Goal: Task Accomplishment & Management: Manage account settings

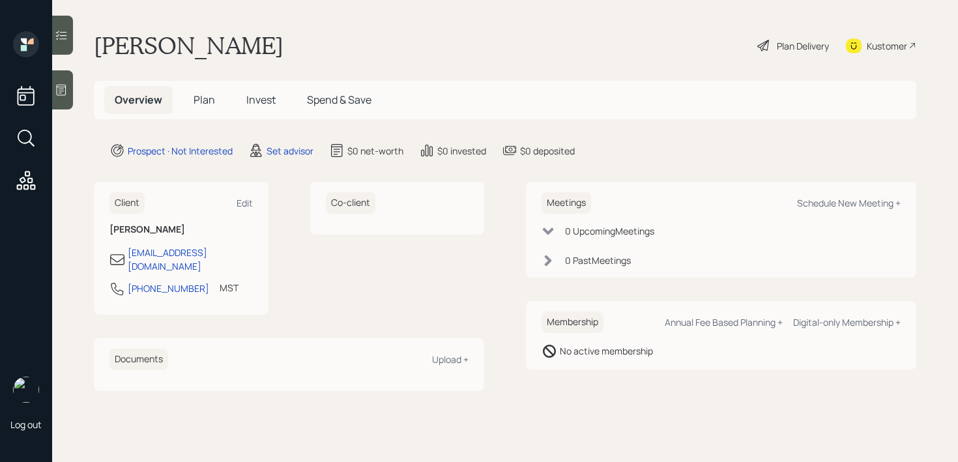
click at [66, 94] on icon at bounding box center [61, 89] width 13 height 13
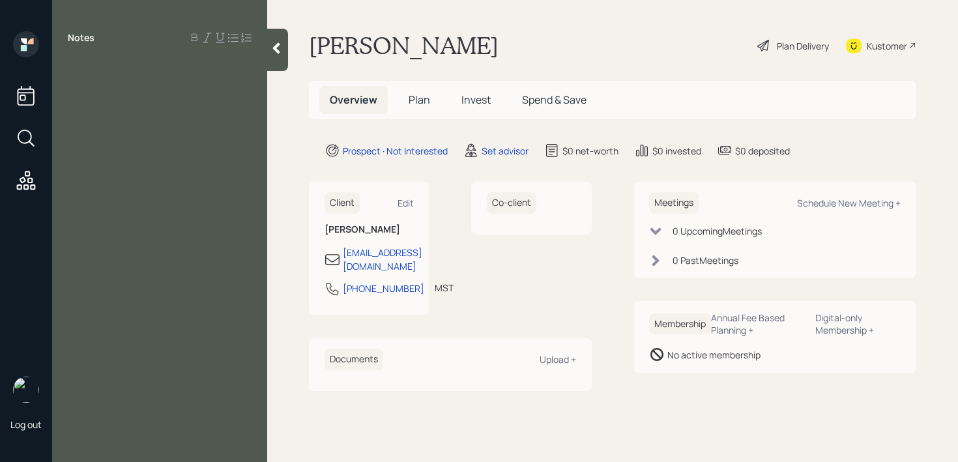
click at [201, 104] on div "Notes" at bounding box center [159, 238] width 215 height 415
click at [203, 59] on div "Notes" at bounding box center [159, 238] width 215 height 415
click at [195, 70] on div at bounding box center [160, 67] width 184 height 14
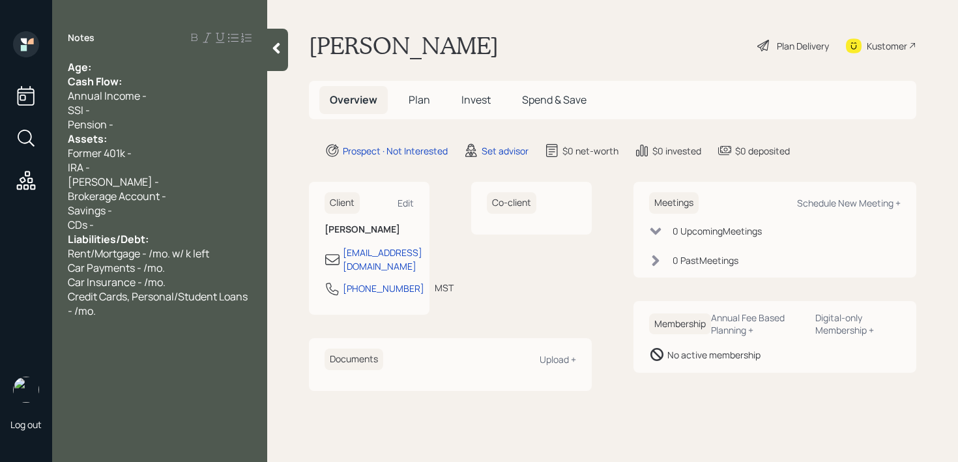
click at [179, 70] on div "Age:" at bounding box center [160, 67] width 184 height 14
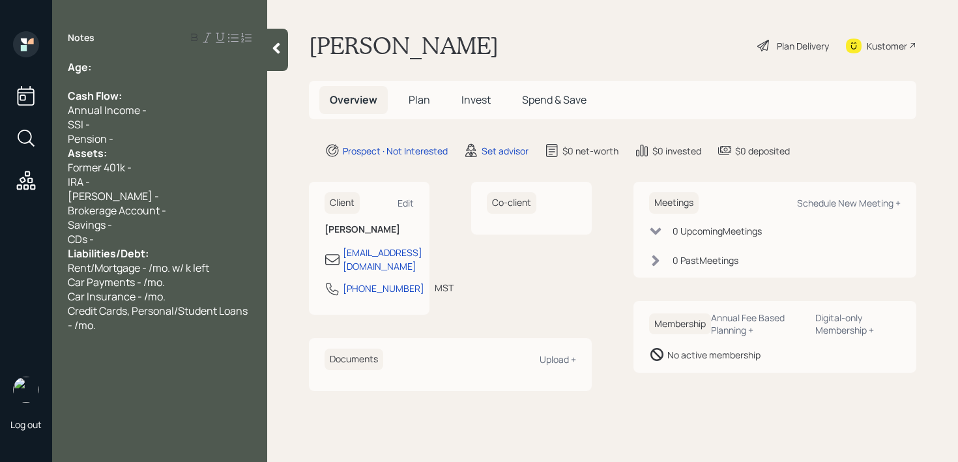
click at [173, 132] on div "Pension -" at bounding box center [160, 139] width 184 height 14
click at [173, 137] on div "Pension -" at bounding box center [160, 139] width 184 height 14
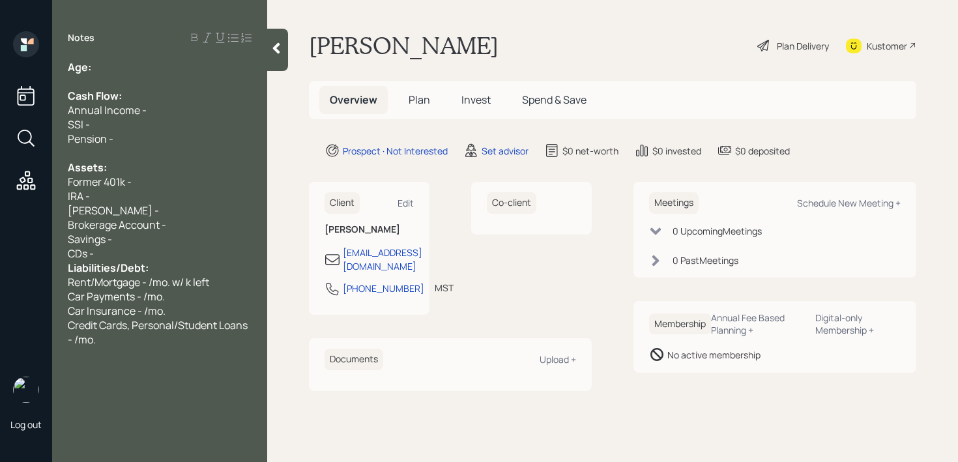
click at [139, 251] on div "CDs -" at bounding box center [160, 253] width 184 height 14
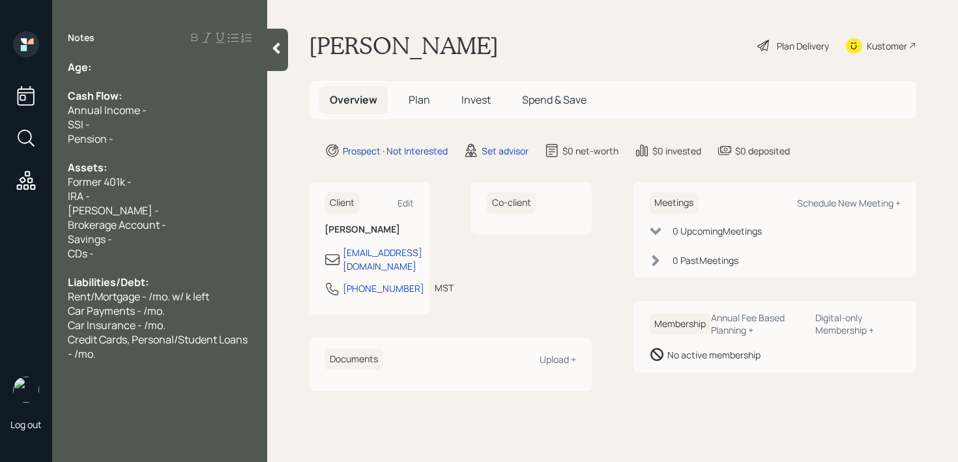
click at [143, 136] on div "Pension -" at bounding box center [160, 139] width 184 height 14
click at [148, 19] on div "Notes Age: Cash Flow: Annual Income - SSI - Pension - Assets: Former 401k - IRA…" at bounding box center [159, 231] width 215 height 462
click at [148, 67] on div "Age:" at bounding box center [160, 67] width 184 height 14
drag, startPoint x: 111, startPoint y: 69, endPoint x: 94, endPoint y: 69, distance: 16.9
click at [94, 69] on div "Age: 69" at bounding box center [160, 67] width 184 height 14
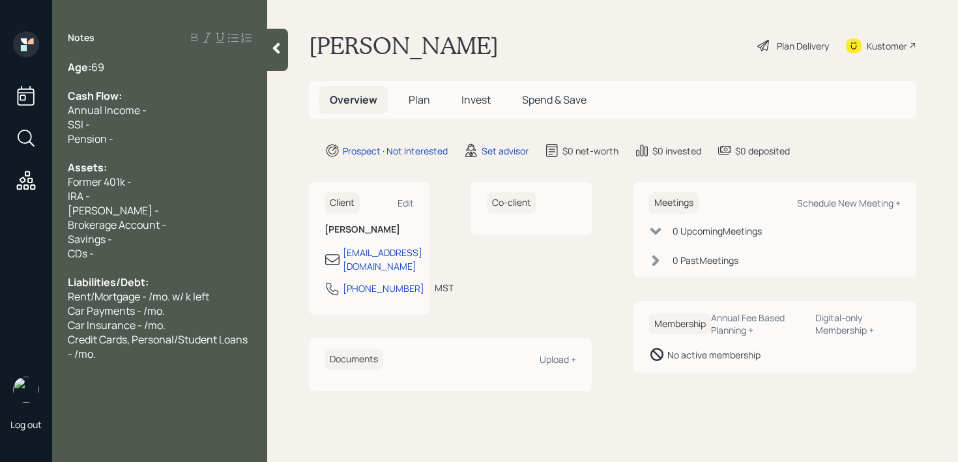
click at [115, 73] on div "Age: 69" at bounding box center [160, 67] width 184 height 14
click at [121, 101] on span "Cash Flow:" at bounding box center [95, 96] width 54 height 14
click at [116, 135] on div "Pension -" at bounding box center [160, 139] width 184 height 14
click at [145, 242] on div "Savings -" at bounding box center [160, 239] width 184 height 14
click at [169, 226] on div "Brokerage Account -" at bounding box center [160, 225] width 184 height 14
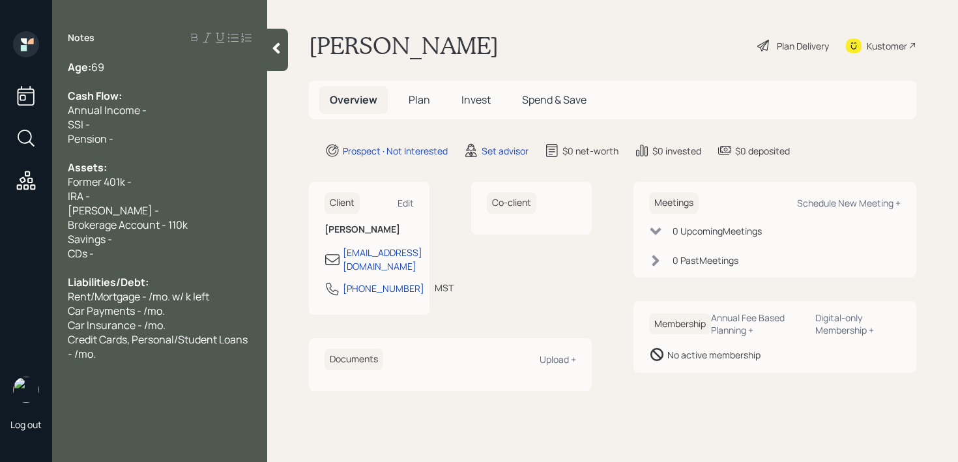
click at [70, 221] on span "Brokerage Account - 110k" at bounding box center [128, 225] width 120 height 14
click at [115, 233] on div "Savings -" at bounding box center [160, 239] width 184 height 14
click at [123, 235] on div "Savings -" at bounding box center [160, 239] width 184 height 14
drag, startPoint x: 125, startPoint y: 242, endPoint x: 0, endPoint y: 242, distance: 125.1
click at [0, 242] on div "Log out Notes Age: 69 Cash Flow: Annual Income - SSI - Pension - Assets: Former…" at bounding box center [479, 231] width 958 height 462
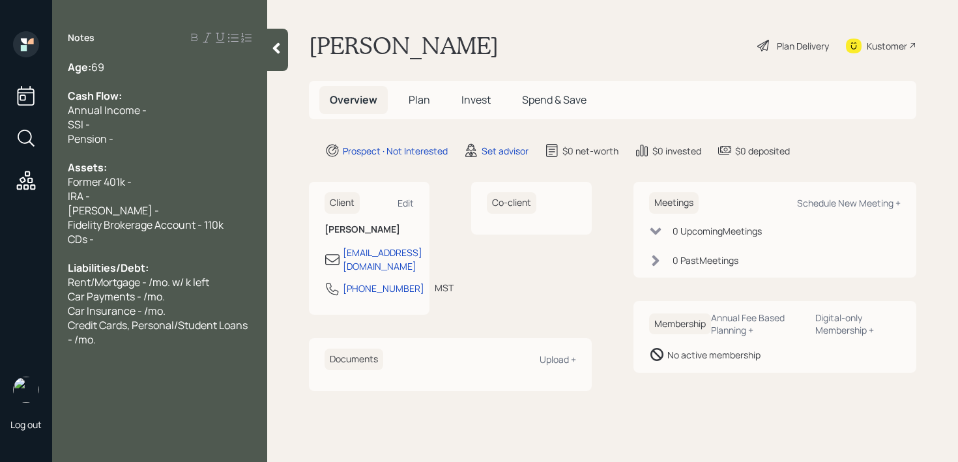
click at [119, 209] on div "Roth IRA -" at bounding box center [160, 210] width 184 height 14
click at [229, 224] on div "Fidelity Brokerage Account - 110k" at bounding box center [160, 225] width 184 height 14
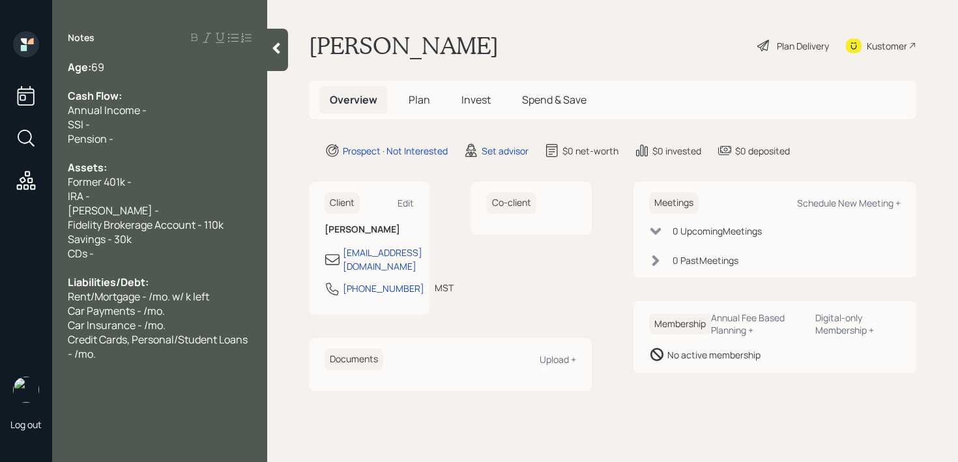
click at [175, 203] on div "Roth IRA -" at bounding box center [160, 210] width 184 height 14
click at [175, 198] on div "IRA -" at bounding box center [160, 196] width 184 height 14
click at [184, 240] on div "Savings - 30k" at bounding box center [160, 239] width 184 height 14
click at [244, 240] on div "Savings - 30k" at bounding box center [160, 239] width 184 height 14
drag, startPoint x: 244, startPoint y: 229, endPoint x: 5, endPoint y: 229, distance: 239.2
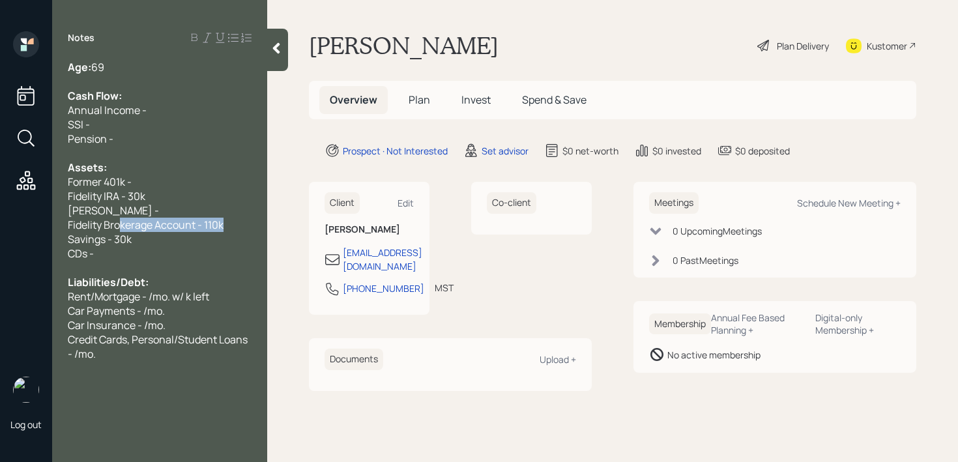
click at [12, 229] on div "Log out Notes Age: 69 Cash Flow: Annual Income - SSI - Pension - Assets: Former…" at bounding box center [479, 231] width 958 height 462
click at [160, 238] on div "Savings - 30k" at bounding box center [160, 239] width 184 height 14
drag, startPoint x: 194, startPoint y: 227, endPoint x: 0, endPoint y: 216, distance: 194.5
click at [0, 216] on div "Log out Notes Age: 69 Cash Flow: Annual Income - SSI - Pension - Assets: Former…" at bounding box center [479, 231] width 958 height 462
click at [159, 199] on div "Fidelity IRA - 30k" at bounding box center [160, 196] width 184 height 14
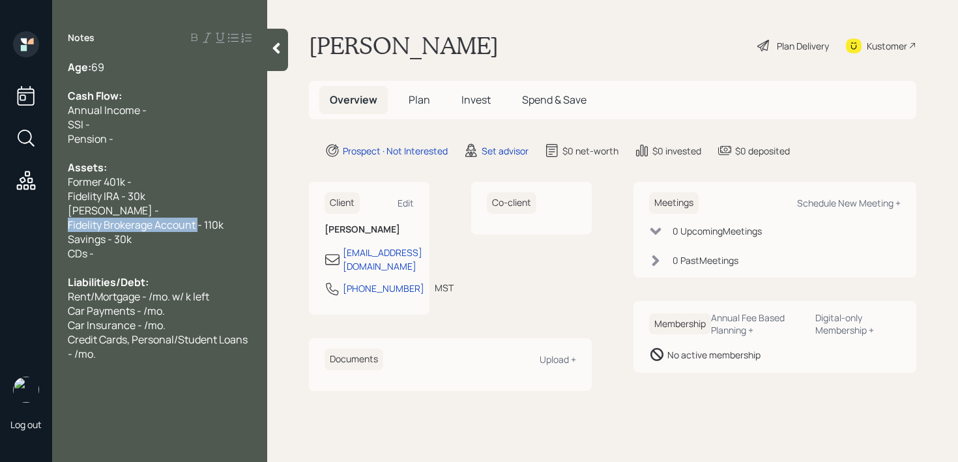
drag, startPoint x: 162, startPoint y: 224, endPoint x: 48, endPoint y: 224, distance: 114.0
click at [48, 224] on div "Log out Notes Age: 69 Cash Flow: Annual Income - SSI - Pension - Assets: Former…" at bounding box center [479, 231] width 958 height 462
click at [153, 208] on div "Roth IRA -" at bounding box center [160, 210] width 184 height 14
click at [109, 225] on span "Cash- 110k" at bounding box center [93, 225] width 51 height 14
click at [89, 224] on span "Cash- 110k" at bounding box center [93, 225] width 51 height 14
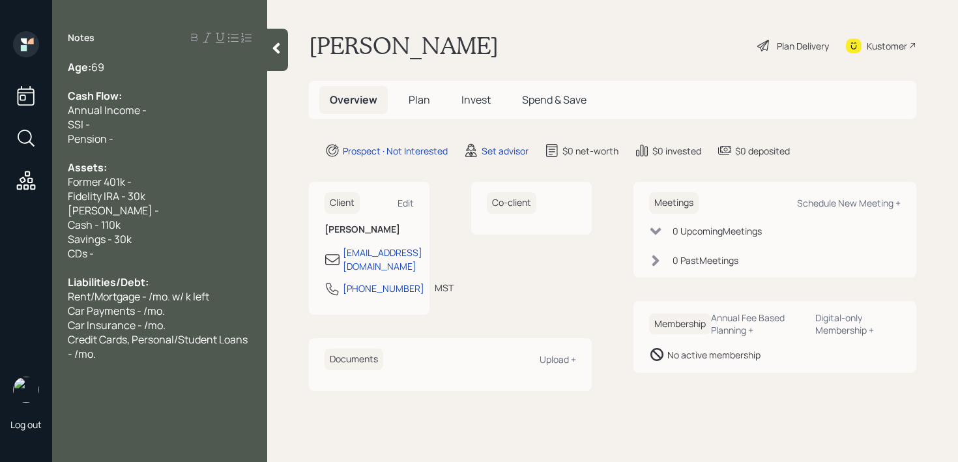
click at [119, 238] on span "Savings - 30k" at bounding box center [100, 239] width 64 height 14
click at [121, 240] on span "Savings - 130k" at bounding box center [102, 239] width 68 height 14
drag, startPoint x: 130, startPoint y: 222, endPoint x: 0, endPoint y: 222, distance: 130.3
click at [0, 222] on div "Log out Notes Age: 69 Cash Flow: Annual Income - SSI - Pension - Assets: Former…" at bounding box center [479, 231] width 958 height 462
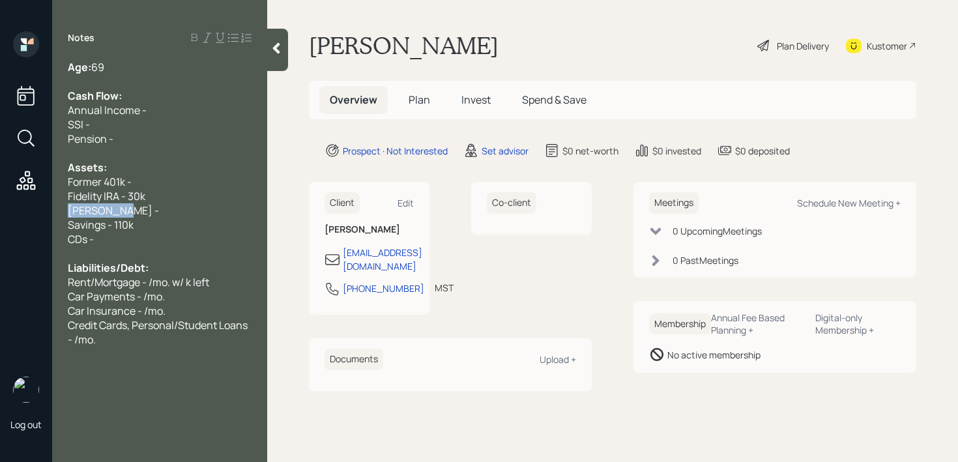
drag, startPoint x: 128, startPoint y: 212, endPoint x: 0, endPoint y: 212, distance: 127.7
click at [0, 212] on div "Log out Notes Age: 69 Cash Flow: Annual Income - SSI - Pension - Assets: Former…" at bounding box center [479, 231] width 958 height 462
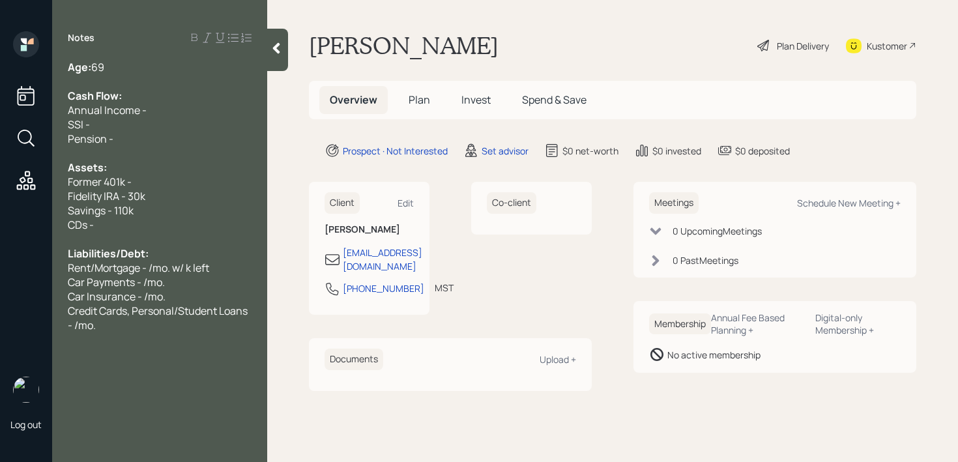
click at [60, 218] on div "Age: 69 Cash Flow: Annual Income - SSI - Pension - Assets: Former 401k - Fideli…" at bounding box center [159, 196] width 215 height 272
click at [106, 197] on span "Fidelity IRA - 30k" at bounding box center [107, 196] width 78 height 14
click at [214, 257] on div "Liabilities/Debt:" at bounding box center [160, 253] width 184 height 14
click at [182, 210] on div "Savings - 110k" at bounding box center [160, 210] width 184 height 14
click at [179, 162] on div "Assets:" at bounding box center [160, 167] width 184 height 14
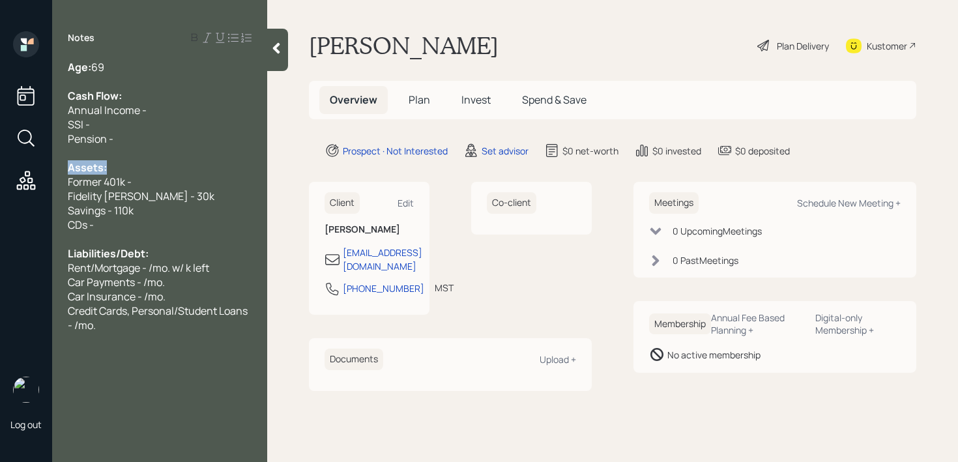
drag, startPoint x: 179, startPoint y: 166, endPoint x: 3, endPoint y: 173, distance: 176.1
click at [3, 173] on div "Log out Notes Age: 69 Cash Flow: Annual Income - SSI - Pension - Assets: Former…" at bounding box center [479, 231] width 958 height 462
click at [119, 171] on div "Assets:" at bounding box center [160, 167] width 184 height 14
drag, startPoint x: 135, startPoint y: 178, endPoint x: 0, endPoint y: 178, distance: 134.9
click at [0, 178] on div "Log out Notes Age: 69 Cash Flow: Annual Income - SSI - Pension - Assets: Former…" at bounding box center [479, 231] width 958 height 462
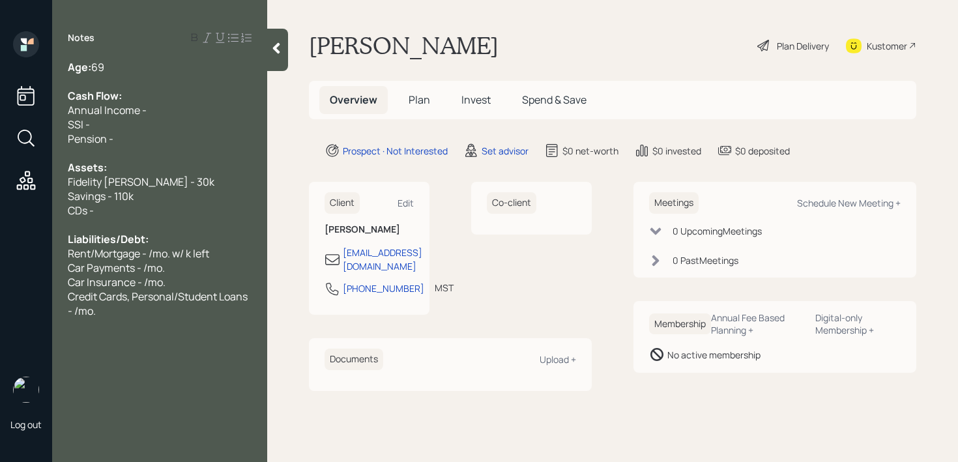
click at [101, 120] on div "SSI -" at bounding box center [160, 124] width 184 height 14
drag, startPoint x: 156, startPoint y: 115, endPoint x: 0, endPoint y: 96, distance: 157.6
click at [0, 96] on div "Log out Notes Age: 69 Cash Flow: Annual Income - SSI - /mo. Pension - Assets: F…" at bounding box center [479, 231] width 958 height 462
click at [100, 123] on span "SSI - /mo." at bounding box center [91, 124] width 46 height 14
click at [93, 122] on span "SSI - /mo." at bounding box center [91, 124] width 46 height 14
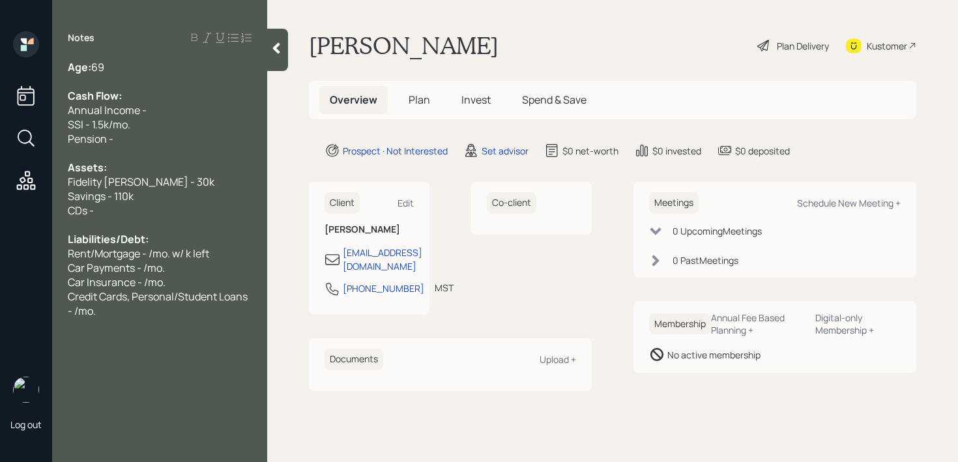
click at [139, 125] on div "SSI - 1.5k/mo." at bounding box center [160, 124] width 184 height 14
click at [139, 132] on div "Pension -" at bounding box center [160, 139] width 184 height 14
drag, startPoint x: 139, startPoint y: 132, endPoint x: 0, endPoint y: 132, distance: 139.5
click at [0, 132] on div "Log out Notes Age: 69 Cash Flow: Annual Income - SSI - 1.5k/mo. Pension - Asset…" at bounding box center [479, 231] width 958 height 462
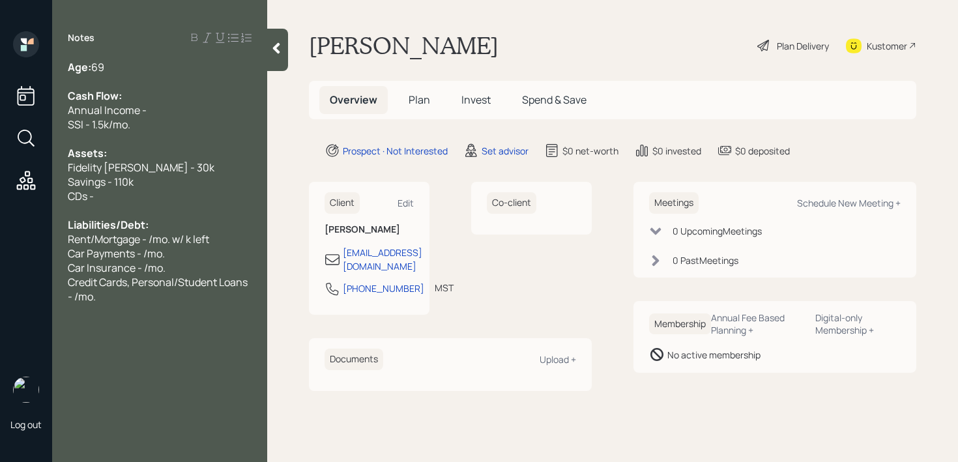
click at [119, 75] on div at bounding box center [160, 81] width 184 height 14
click at [127, 68] on div "Age: 69" at bounding box center [160, 67] width 184 height 14
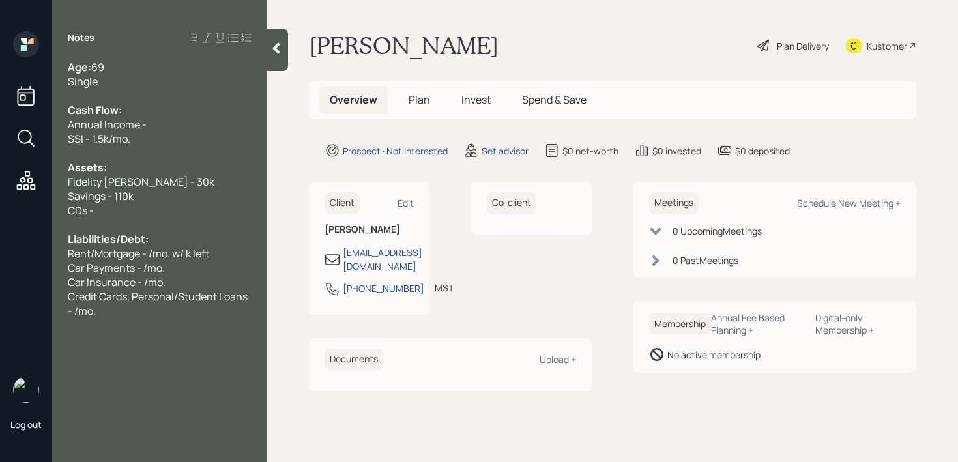
click at [156, 218] on div at bounding box center [160, 225] width 184 height 14
click at [169, 206] on div "CDs -" at bounding box center [160, 210] width 184 height 14
drag, startPoint x: 190, startPoint y: 206, endPoint x: 0, endPoint y: 205, distance: 190.3
click at [0, 205] on div "Log out Notes Age: 69 Single Cash Flow: Annual Income - SSI - 1.5k/mo. Assets: …" at bounding box center [479, 231] width 958 height 462
click at [140, 207] on div "CDs -" at bounding box center [160, 210] width 184 height 14
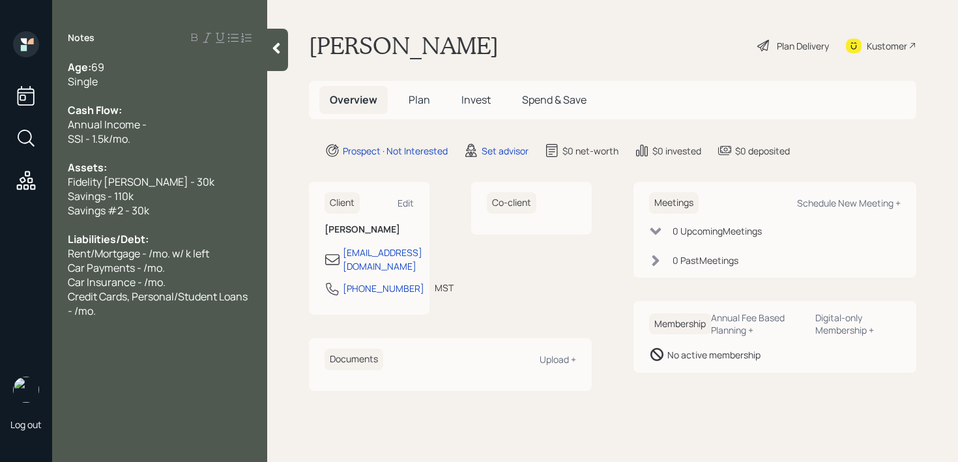
drag, startPoint x: 179, startPoint y: 217, endPoint x: 5, endPoint y: 217, distance: 173.3
click at [5, 217] on div "Log out Notes Age: 69 Single Cash Flow: Annual Income - SSI - 1.5k/mo. Assets: …" at bounding box center [479, 231] width 958 height 462
click at [90, 230] on div at bounding box center [160, 225] width 184 height 14
click at [135, 251] on span "Rent/Mortgage - /mo. w/ k left" at bounding box center [138, 253] width 141 height 14
click at [178, 132] on div "SSI - 1.5k/mo." at bounding box center [160, 139] width 184 height 14
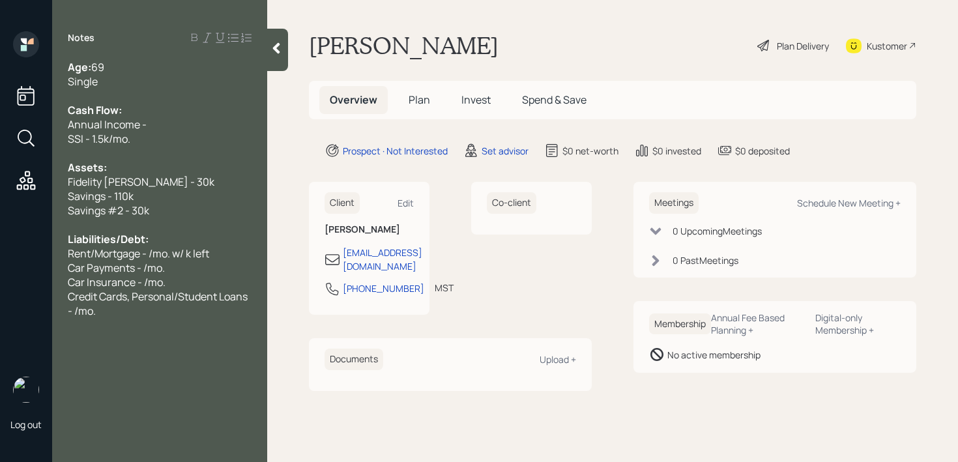
click at [180, 129] on div "Annual Income -" at bounding box center [160, 124] width 184 height 14
click at [139, 276] on span "Car Insurance - /mo." at bounding box center [117, 282] width 98 height 14
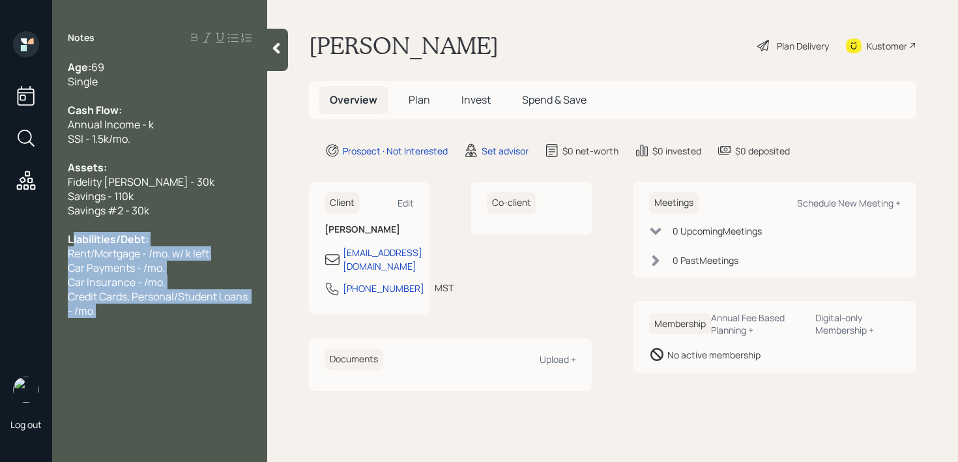
drag, startPoint x: 139, startPoint y: 309, endPoint x: 73, endPoint y: 243, distance: 93.5
click at [73, 243] on div "Age: 69 Single Cash Flow: Annual Income - k SSI - 1.5k/mo. Assets: Fidelity Rot…" at bounding box center [160, 189] width 184 height 258
click at [73, 243] on span "Liabilities/Debt:" at bounding box center [108, 239] width 81 height 14
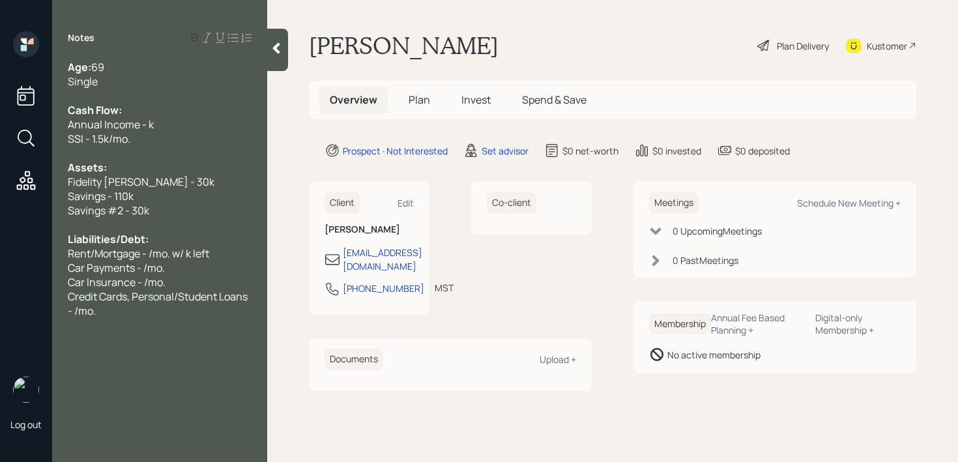
click at [105, 268] on span "Car Payments - /mo." at bounding box center [116, 268] width 97 height 14
drag, startPoint x: 96, startPoint y: 255, endPoint x: 61, endPoint y: 255, distance: 35.2
click at [61, 255] on div "Age: 69 Single Cash Flow: Annual Income - k SSI - 1.5k/mo. Assets: Fidelity Rot…" at bounding box center [159, 189] width 215 height 258
click at [124, 251] on span "Mortgage - /mo. w/ k left" at bounding box center [125, 253] width 115 height 14
drag, startPoint x: 194, startPoint y: 253, endPoint x: 0, endPoint y: 252, distance: 194.2
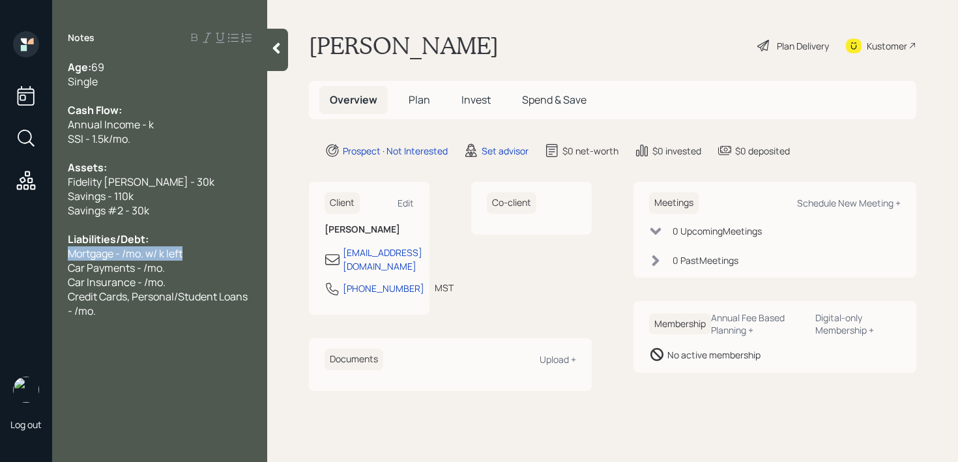
click at [0, 252] on div "Log out Notes Age: 69 Single Cash Flow: Annual Income - k SSI - 1.5k/mo. Assets…" at bounding box center [479, 231] width 958 height 462
click at [189, 263] on div "Car Payments - /mo." at bounding box center [160, 268] width 184 height 14
drag, startPoint x: 197, startPoint y: 253, endPoint x: 26, endPoint y: 253, distance: 171.4
click at [27, 253] on div "Log out Notes Age: 69 Single Cash Flow: Annual Income - k SSI - 1.5k/mo. Assets…" at bounding box center [479, 231] width 958 height 462
click at [129, 261] on span "Car Payments - /mo." at bounding box center [116, 268] width 97 height 14
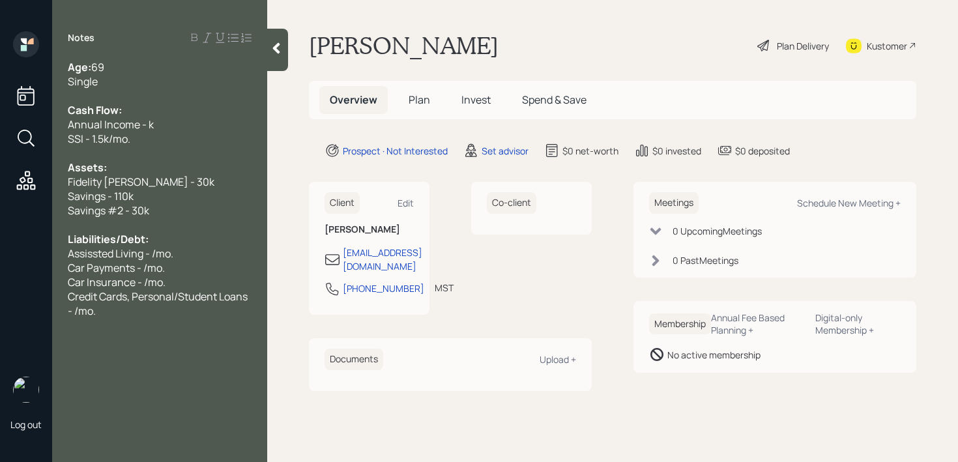
click at [87, 255] on span "Assissted Living - /mo." at bounding box center [121, 253] width 106 height 14
click at [182, 242] on div "Liabilities/Debt:" at bounding box center [160, 239] width 184 height 14
click at [182, 258] on div "Asissted Living - /mo." at bounding box center [160, 253] width 184 height 14
click at [117, 251] on span "Asissted Living - 3k/mo." at bounding box center [123, 253] width 111 height 14
click at [117, 277] on span "Car Insurance - /mo." at bounding box center [117, 282] width 98 height 14
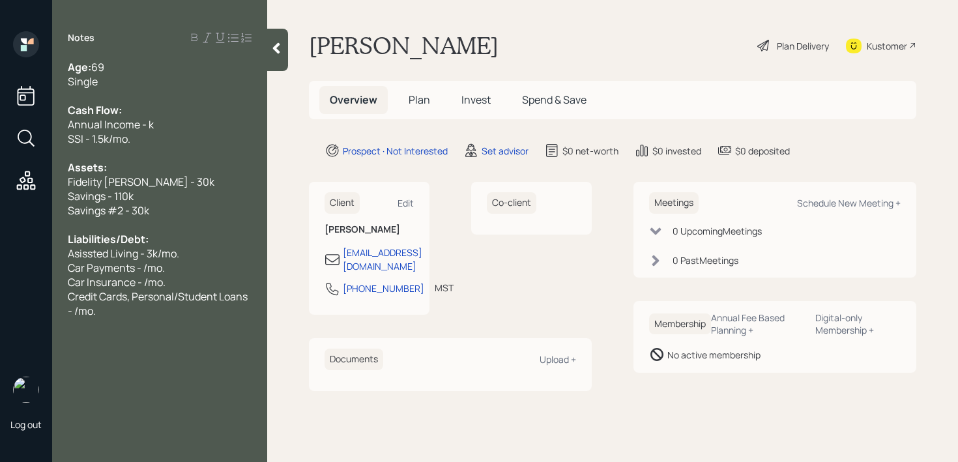
click at [78, 253] on span "Asissted Living - 3k/mo." at bounding box center [123, 253] width 111 height 14
click at [186, 273] on div "Car Payments - /mo." at bounding box center [160, 268] width 184 height 14
click at [188, 242] on div "Liabilities/Debt:" at bounding box center [160, 239] width 184 height 14
click at [188, 248] on div "Assisted Living - 3k/mo." at bounding box center [160, 253] width 184 height 14
drag, startPoint x: 122, startPoint y: 266, endPoint x: 0, endPoint y: 266, distance: 121.9
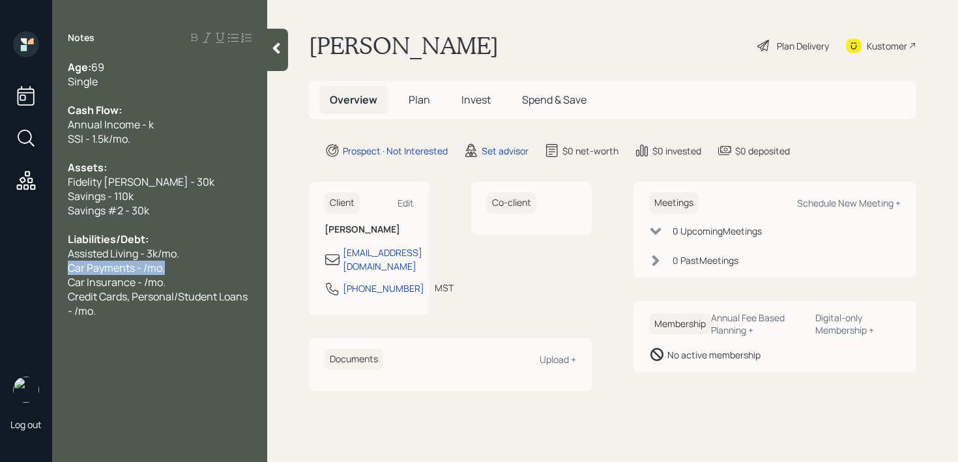
click at [0, 266] on div "Log out Notes Age: 69 Single Cash Flow: Annual Income - k SSI - 1.5k/mo. Assets…" at bounding box center [479, 231] width 958 height 462
click at [167, 269] on div "Car Payments - /mo." at bounding box center [160, 268] width 184 height 14
drag, startPoint x: 155, startPoint y: 268, endPoint x: 45, endPoint y: 268, distance: 110.1
click at [46, 268] on div "Log out Notes Age: 69 Single Cash Flow: Annual Income - k SSI - 1.5k/mo. Assets…" at bounding box center [479, 231] width 958 height 462
click at [119, 267] on span "Car Payments - /mo." at bounding box center [116, 268] width 97 height 14
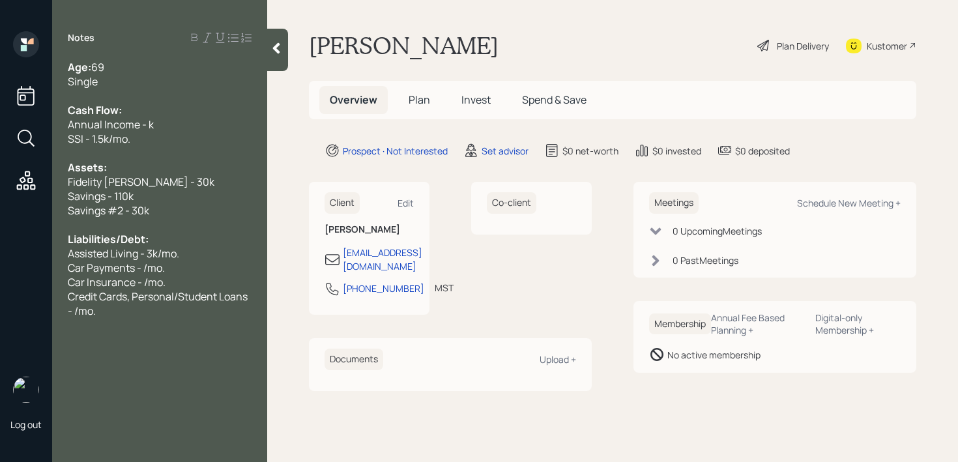
click at [148, 133] on div "SSI - 1.5k/mo." at bounding box center [160, 139] width 184 height 14
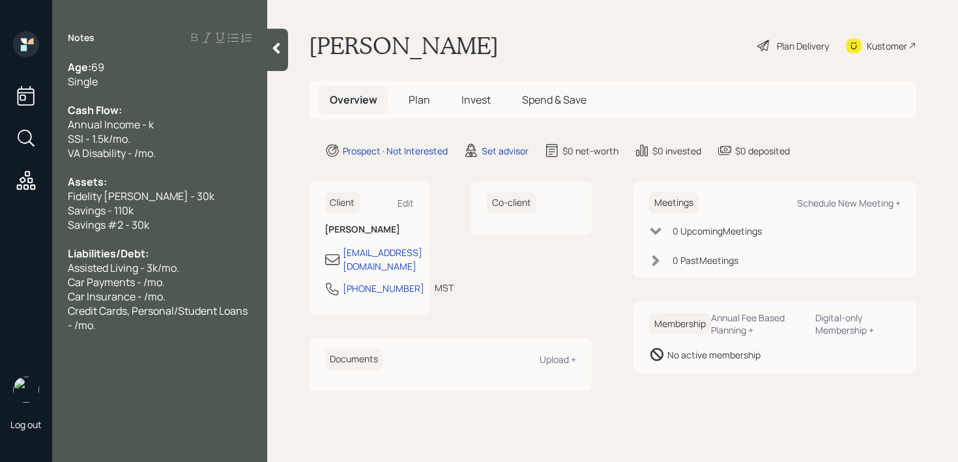
click at [220, 272] on div "Assisted Living - 3k/mo." at bounding box center [160, 268] width 184 height 14
drag, startPoint x: 220, startPoint y: 158, endPoint x: 46, endPoint y: 158, distance: 174.0
click at [46, 158] on div "Log out Notes Age: 69 Single Cash Flow: Annual Income - k SSI - 1.5k/mo. VA Dis…" at bounding box center [479, 231] width 958 height 462
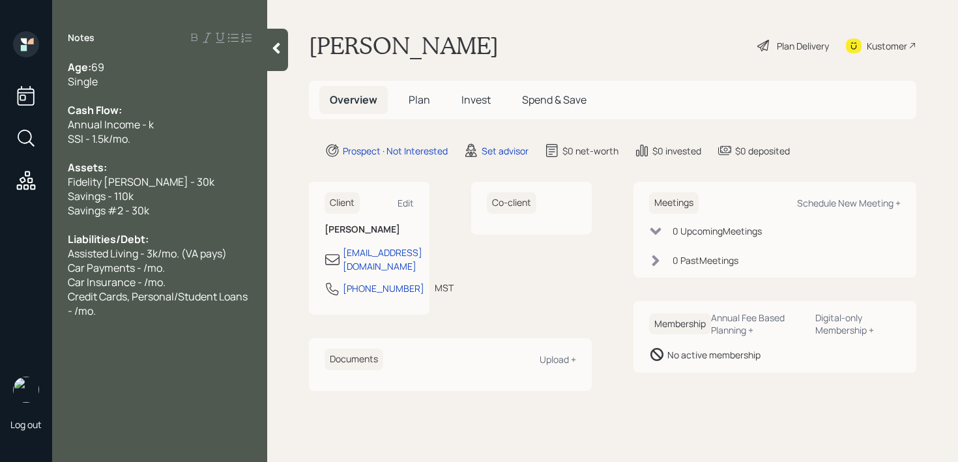
click at [177, 220] on div at bounding box center [160, 225] width 184 height 14
drag, startPoint x: 187, startPoint y: 274, endPoint x: 0, endPoint y: 267, distance: 187.2
click at [0, 267] on div "Log out Notes Age: 69 Single Cash Flow: Annual Income - k SSI - 1.5k/mo. Assets…" at bounding box center [479, 231] width 958 height 462
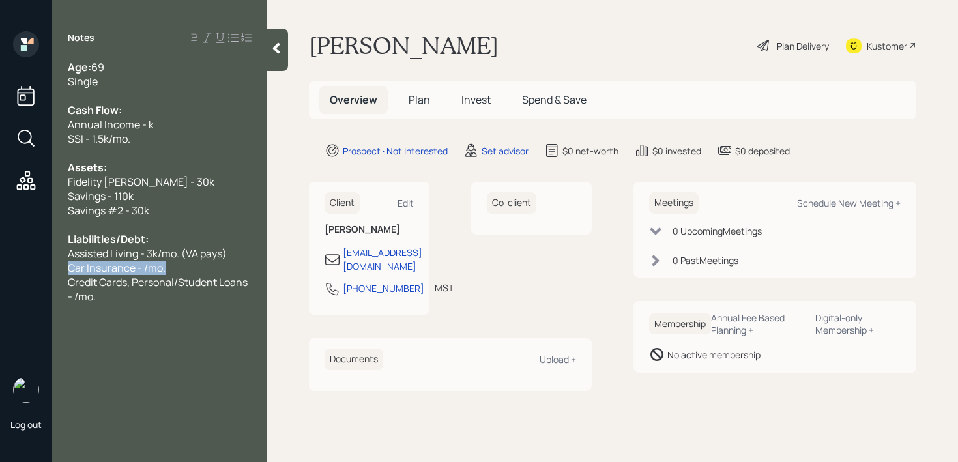
click at [0, 268] on div "Log out Notes Age: 69 Single Cash Flow: Annual Income - k SSI - 1.5k/mo. Assets…" at bounding box center [479, 231] width 958 height 462
drag, startPoint x: 113, startPoint y: 281, endPoint x: 38, endPoint y: 268, distance: 76.1
click at [38, 268] on div "Log out Notes Age: 69 Single Cash Flow: Annual Income - k SSI - 1.5k/mo. Assets…" at bounding box center [479, 231] width 958 height 462
click at [203, 288] on div "Notes Age: 69 Single Cash Flow: Annual Income - k SSI - 1.5k/mo. Assets: Fideli…" at bounding box center [159, 238] width 215 height 415
click at [212, 267] on div "Credit Cards - 300" at bounding box center [160, 268] width 184 height 14
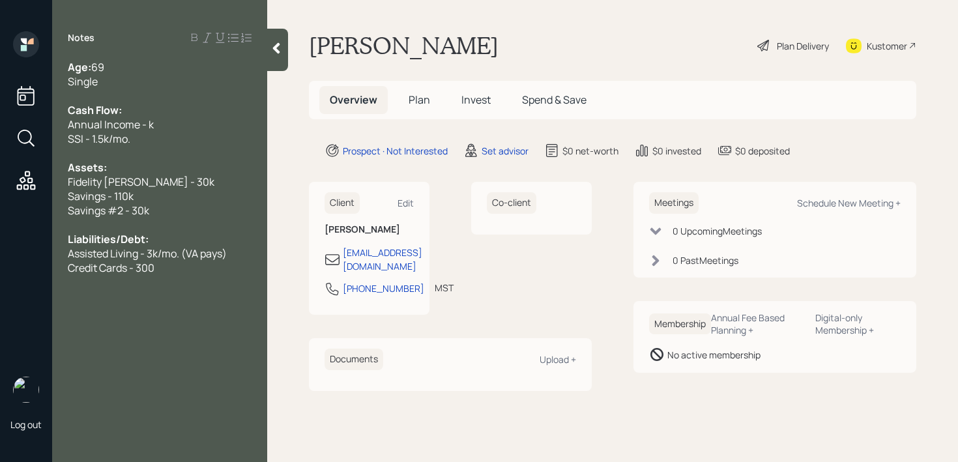
click at [280, 40] on div at bounding box center [277, 50] width 21 height 42
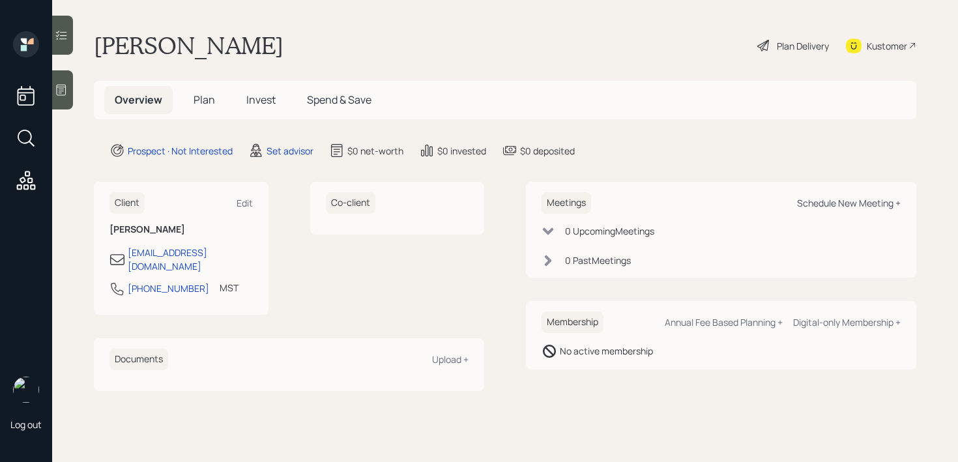
click at [833, 198] on div "Schedule New Meeting +" at bounding box center [849, 203] width 104 height 12
select select "round-robin"
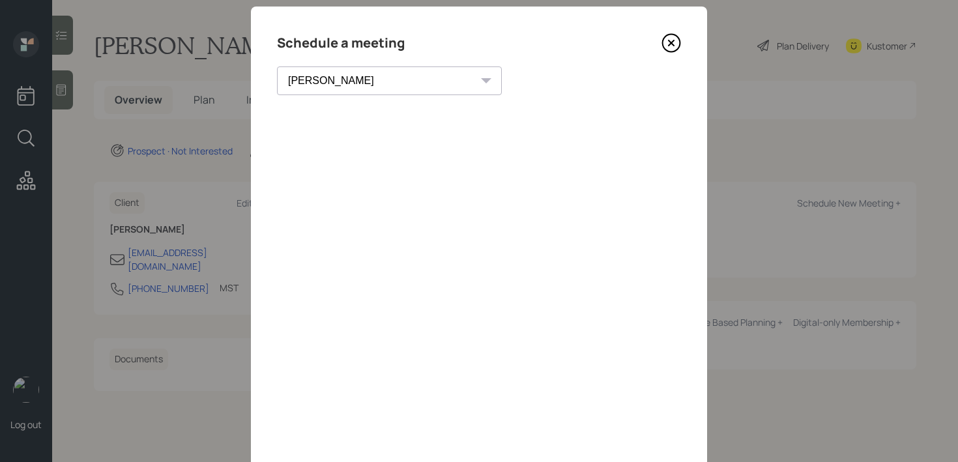
scroll to position [25, 0]
click at [669, 44] on icon at bounding box center [671, 44] width 20 height 20
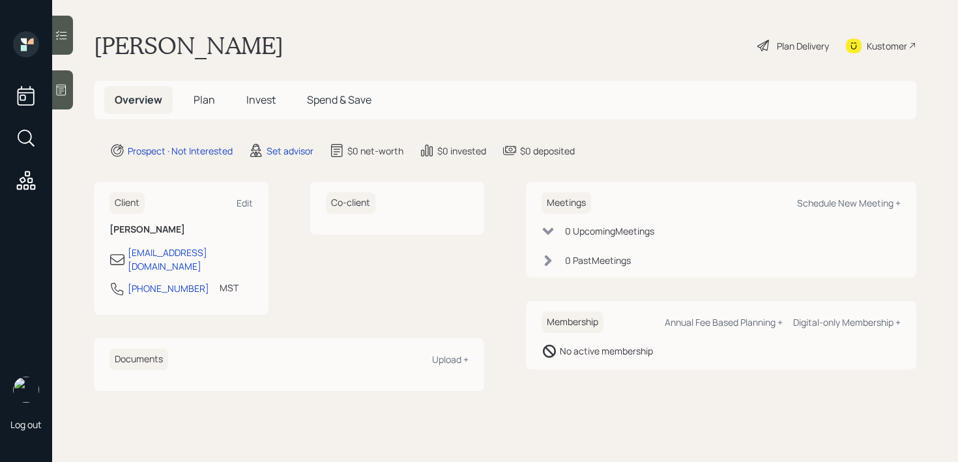
click at [66, 86] on icon at bounding box center [61, 89] width 13 height 13
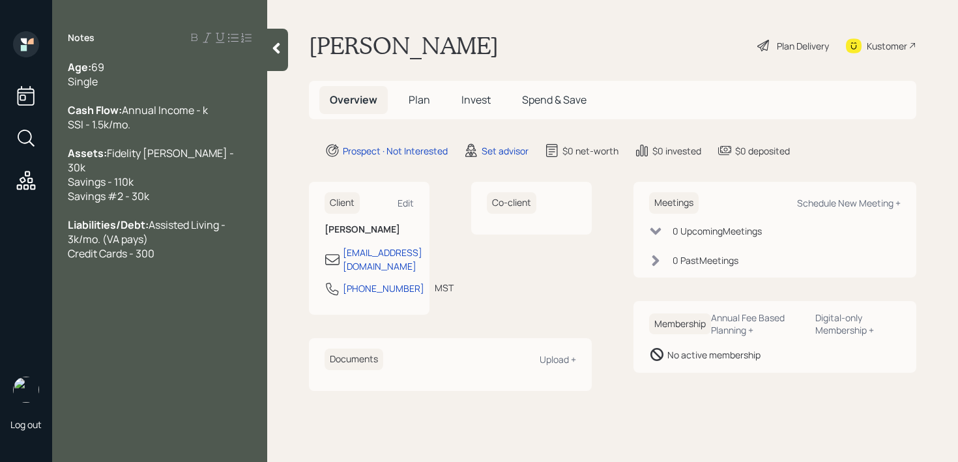
click at [108, 84] on div "Age: 69 Single" at bounding box center [160, 74] width 184 height 29
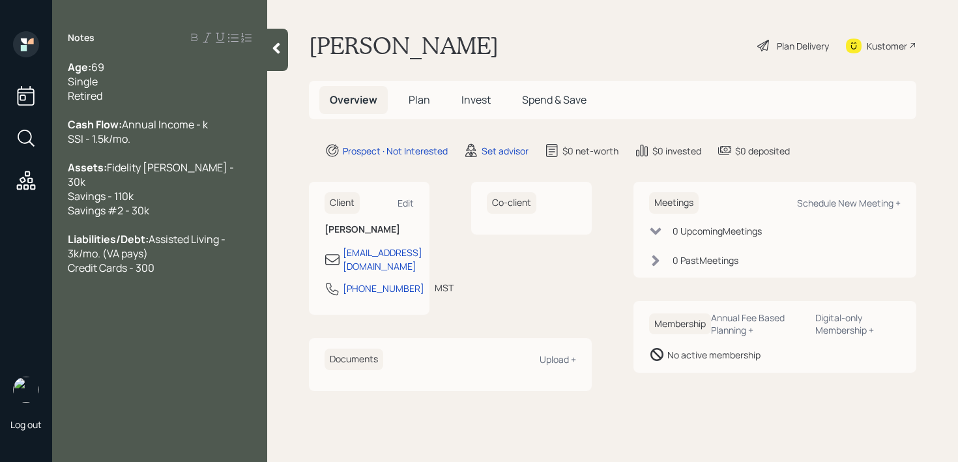
click at [160, 275] on div "Liabilities/Debt: Assisted Living - 3k/mo. (VA pays) Credit Cards - 300" at bounding box center [160, 253] width 184 height 43
click at [195, 332] on div at bounding box center [160, 325] width 184 height 14
click at [195, 318] on div "budgeting expenses," at bounding box center [160, 311] width 184 height 14
drag, startPoint x: 195, startPoint y: 329, endPoint x: 0, endPoint y: 329, distance: 194.8
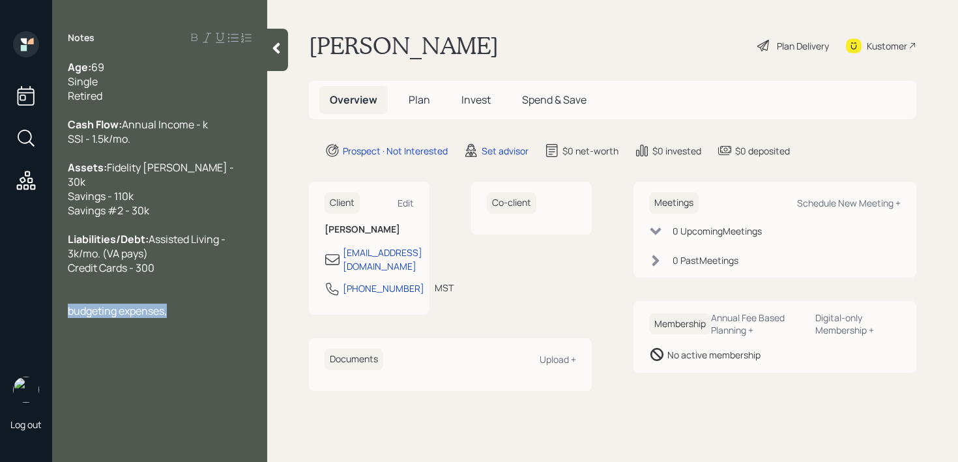
click at [0, 329] on div "Log out Notes Age: 69 Single Retired Cash Flow: Annual Income - k SSI - 1.5k/mo…" at bounding box center [479, 231] width 958 height 462
click at [276, 55] on div at bounding box center [277, 50] width 21 height 42
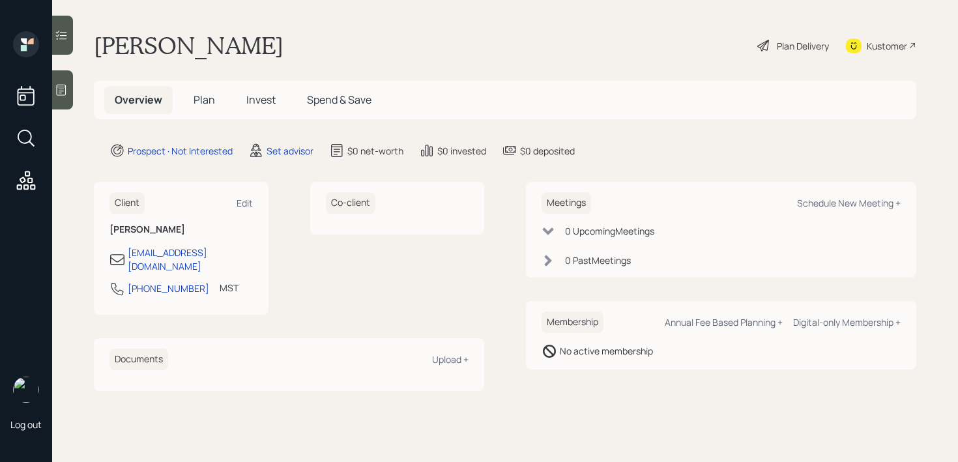
click at [61, 93] on icon at bounding box center [62, 90] width 10 height 11
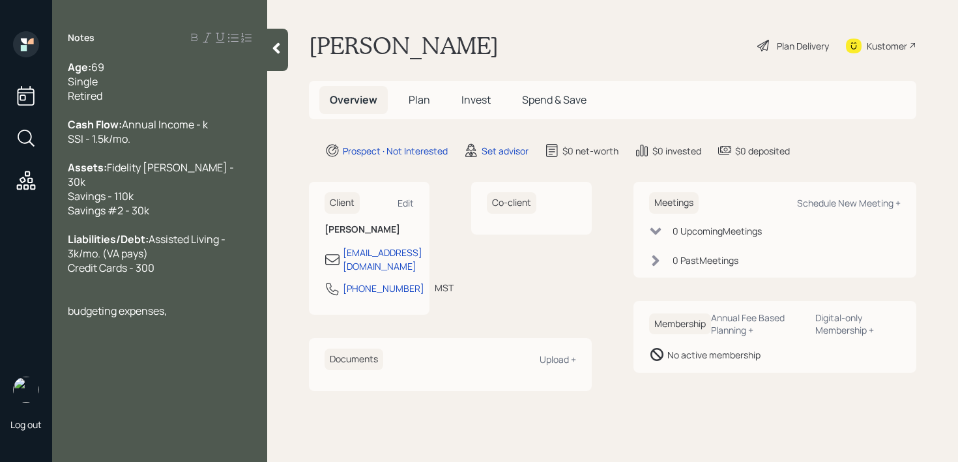
click at [118, 393] on div "Notes Age: 69 Single Retired Cash Flow: Annual Income - k SSI - 1.5k/mo. Assets…" at bounding box center [159, 238] width 215 height 415
click at [179, 334] on div "Notes Age: 69 Single Retired Cash Flow: Annual Income - k SSI - 1.5k/mo. Assets…" at bounding box center [159, 238] width 215 height 415
click at [188, 318] on div "budgeting expenses," at bounding box center [160, 311] width 184 height 14
click at [899, 40] on div "Kustomer" at bounding box center [887, 46] width 40 height 14
click at [203, 304] on div at bounding box center [160, 296] width 184 height 14
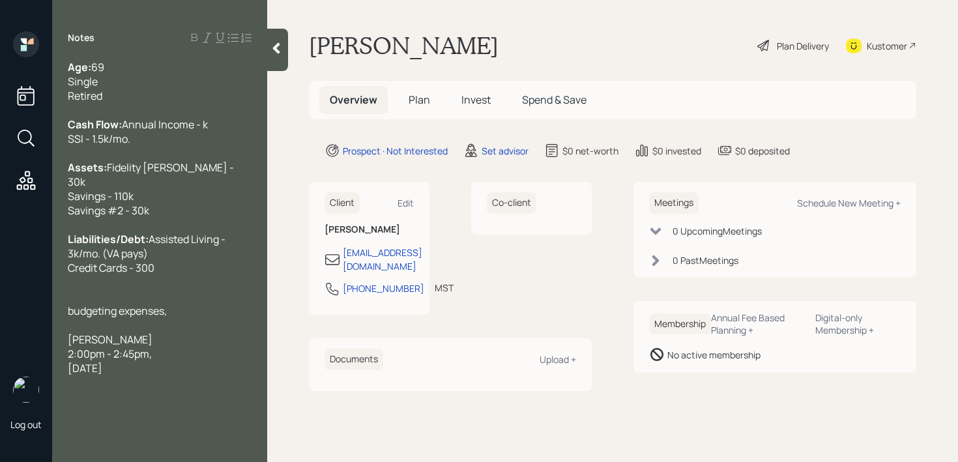
click at [203, 318] on div "budgeting expenses," at bounding box center [160, 311] width 184 height 14
click at [71, 328] on span "budgeting expenses and how we can invest the" at bounding box center [156, 318] width 177 height 29
click at [244, 332] on div "His concerns are budgeting expenses and how we can invest the" at bounding box center [160, 318] width 184 height 29
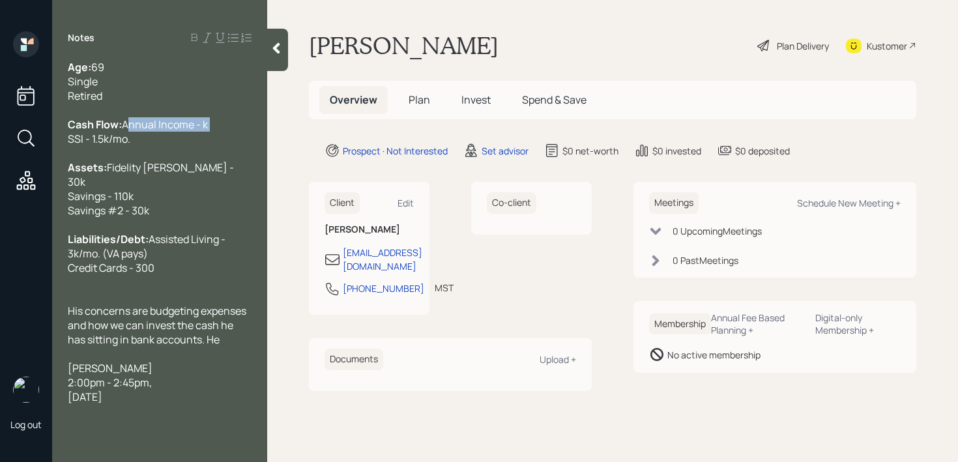
drag, startPoint x: 194, startPoint y: 132, endPoint x: 0, endPoint y: 132, distance: 194.2
click at [0, 132] on div "Log out Notes Age: 69 Single Retired Cash Flow: Annual Income - k SSI - 1.5k/mo…" at bounding box center [479, 231] width 958 height 462
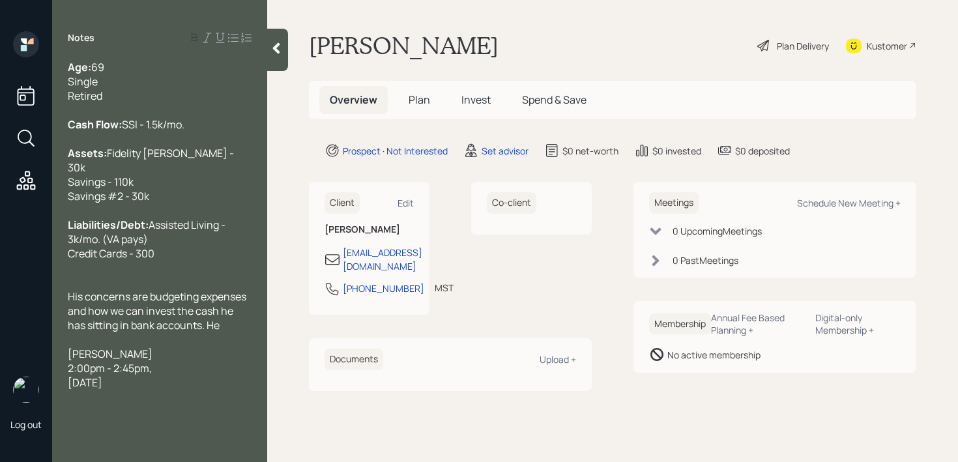
click at [225, 390] on div "Wednesday, September 10, 2025" at bounding box center [160, 382] width 184 height 14
drag, startPoint x: 229, startPoint y: 401, endPoint x: 58, endPoint y: 375, distance: 172.8
click at [58, 375] on div "Age: 69 Single Retired Cash Flow: SSI - 1.5k/mo. Assets: Fidelity Roth IRA - 30…" at bounding box center [159, 225] width 215 height 330
click at [280, 55] on div at bounding box center [277, 50] width 21 height 42
